Goal: Task Accomplishment & Management: Manage account settings

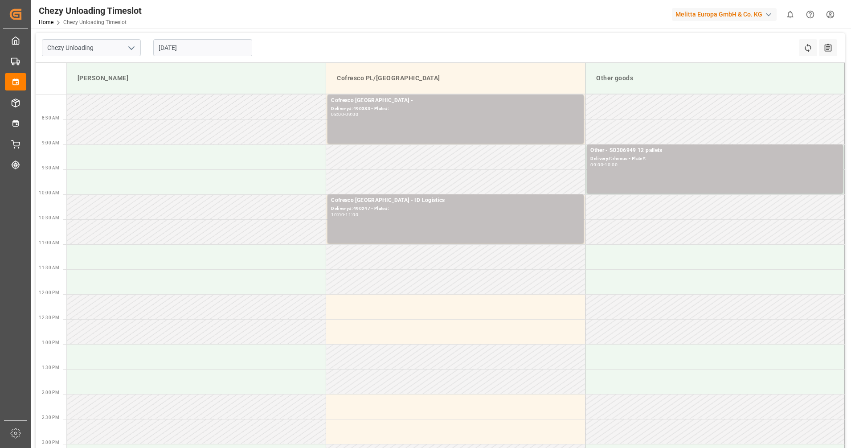
click at [203, 57] on div "[DATE]" at bounding box center [202, 47] width 111 height 29
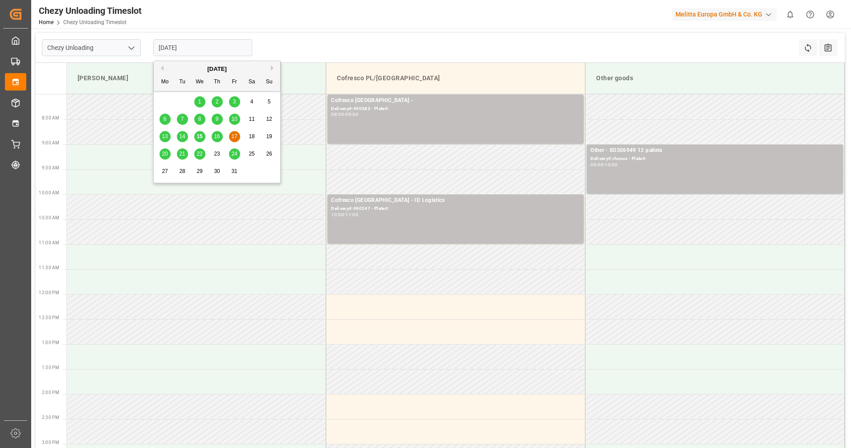
click at [202, 44] on input "[DATE]" at bounding box center [202, 47] width 99 height 17
click at [187, 142] on div "14" at bounding box center [182, 136] width 11 height 11
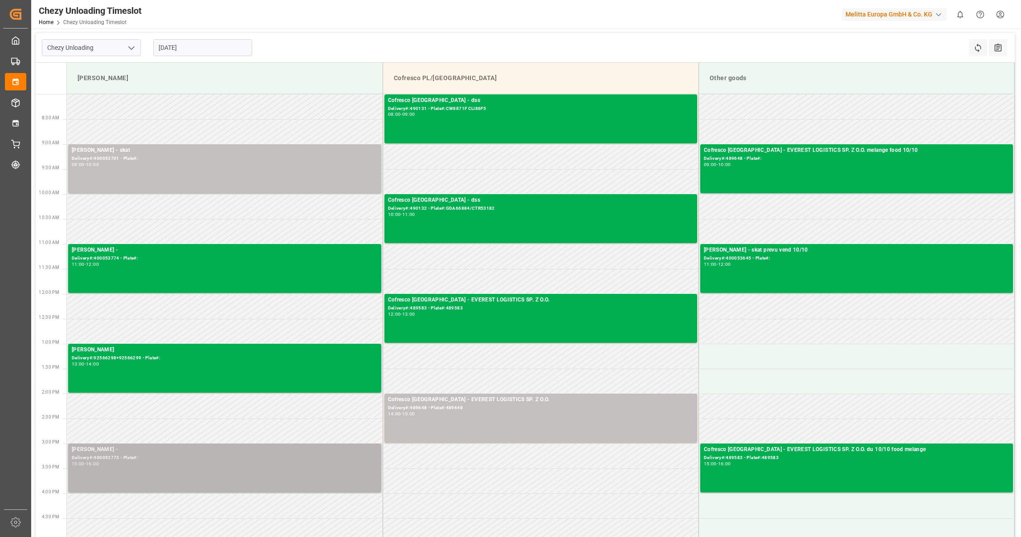
click at [217, 447] on div "Delivery#:400053773 - Plate#:" at bounding box center [225, 459] width 306 height 8
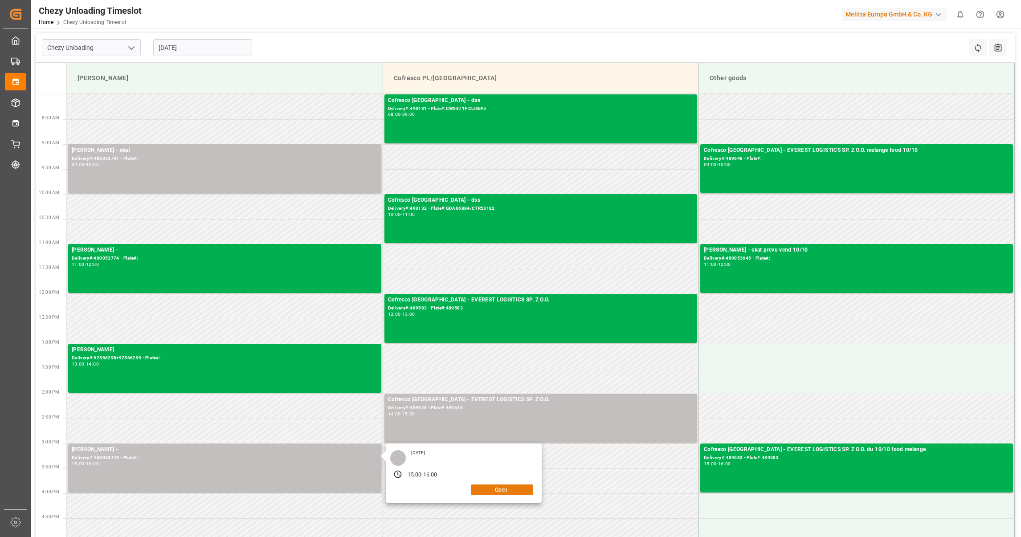
click at [499, 447] on button "Open" at bounding box center [502, 490] width 62 height 11
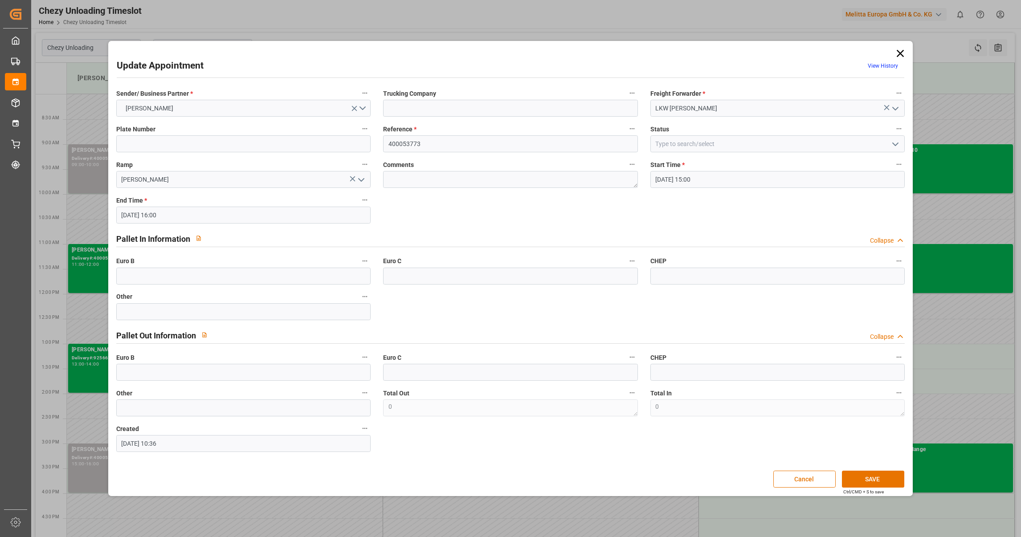
click at [851, 49] on div "Update Appointment View History Sender/ Business Partner * [PERSON_NAME] Trucki…" at bounding box center [511, 268] width 801 height 451
click at [851, 53] on icon at bounding box center [900, 53] width 12 height 12
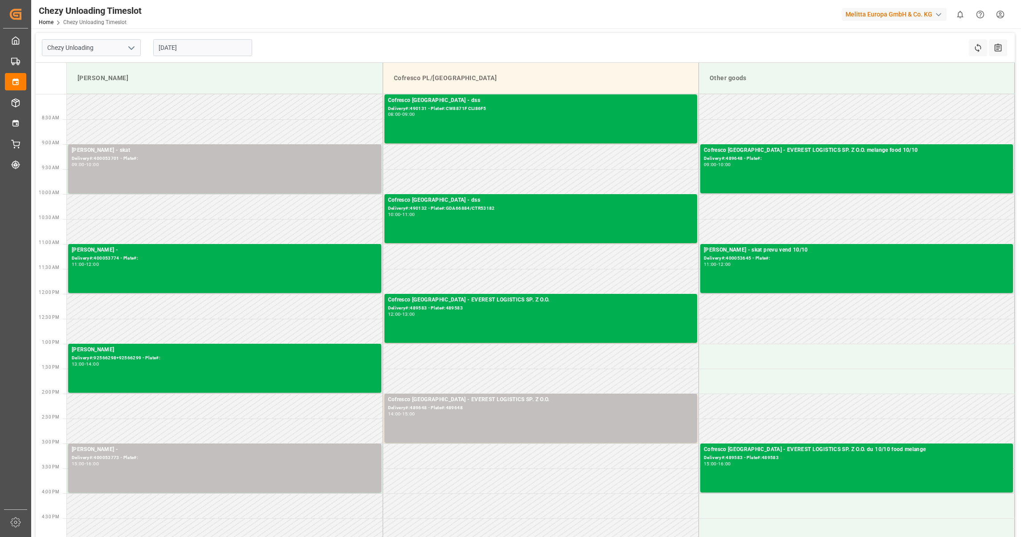
click at [173, 41] on input "[DATE]" at bounding box center [202, 47] width 99 height 17
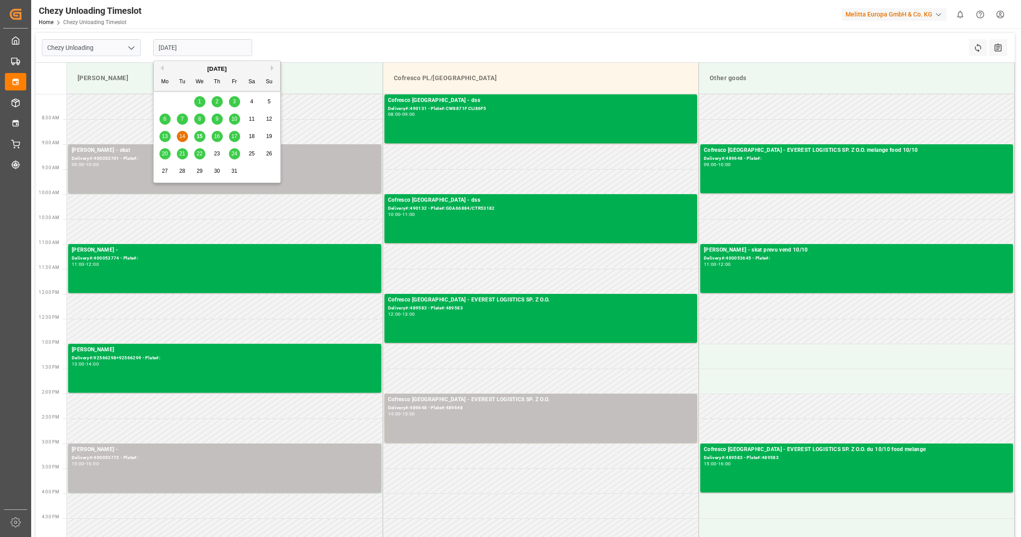
click at [200, 136] on span "15" at bounding box center [200, 136] width 6 height 6
type input "[DATE]"
